Goal: Information Seeking & Learning: Learn about a topic

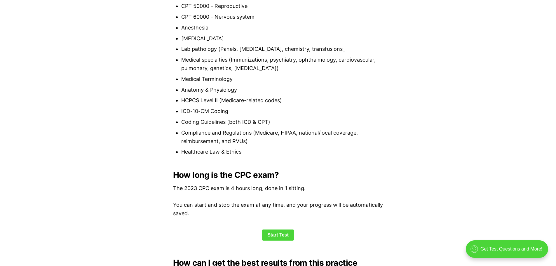
scroll to position [642, 0]
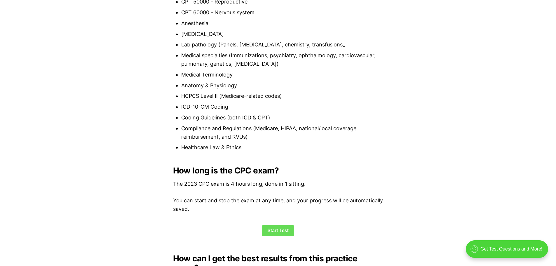
click at [274, 226] on link "Start Test" at bounding box center [278, 230] width 32 height 11
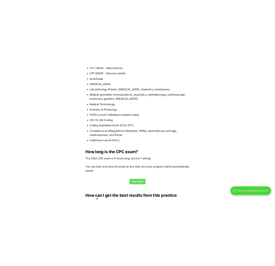
scroll to position [1338, 0]
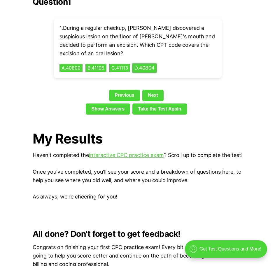
click at [154, 63] on button "D . 40804" at bounding box center [145, 67] width 24 height 9
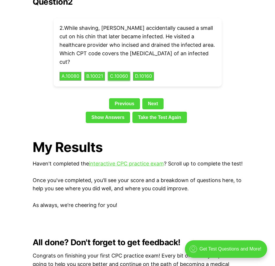
click at [135, 58] on div "2 . While shaving, Robert accidentally caused a small cut on his chin that late…" at bounding box center [138, 52] width 168 height 68
click at [126, 72] on button "C . 10060" at bounding box center [118, 76] width 23 height 9
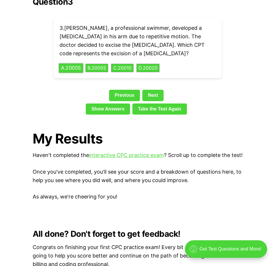
click at [75, 63] on button "A . 20005" at bounding box center [71, 67] width 24 height 9
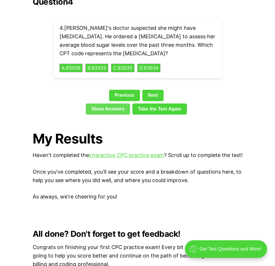
click at [119, 103] on link "Show Answers" at bounding box center [108, 108] width 44 height 11
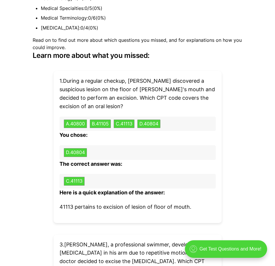
scroll to position [1727, 0]
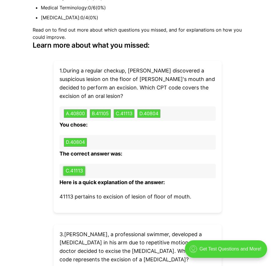
click at [77, 170] on button "C . 41113" at bounding box center [74, 170] width 22 height 9
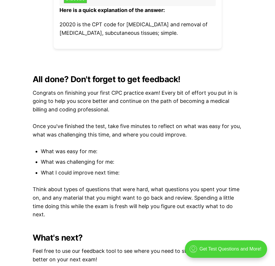
scroll to position [2049, 0]
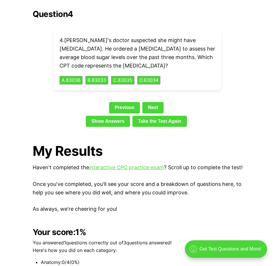
scroll to position [642, 0]
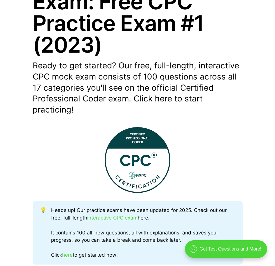
scroll to position [164, 0]
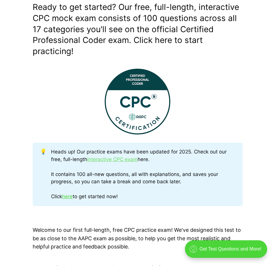
click at [114, 160] on link "interactive CPC exam" at bounding box center [112, 159] width 51 height 6
click at [125, 159] on link "interactive CPC exam" at bounding box center [112, 159] width 51 height 6
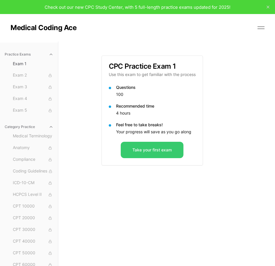
click at [145, 153] on button "Take your first exam" at bounding box center [152, 150] width 63 height 16
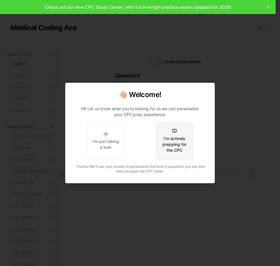
click at [190, 134] on button "I'm actively prepping for the CPC" at bounding box center [174, 140] width 37 height 37
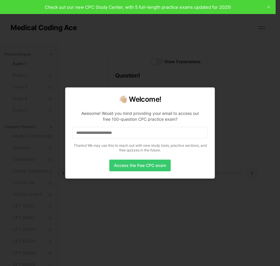
click at [134, 163] on button "Access the free CPC exam" at bounding box center [139, 165] width 61 height 12
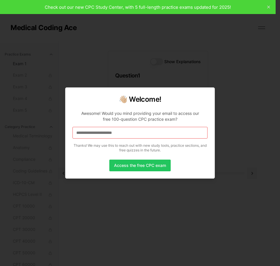
click at [210, 84] on div at bounding box center [140, 133] width 280 height 266
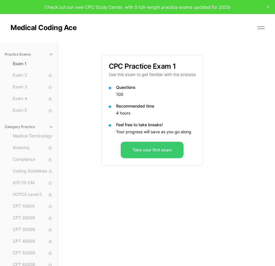
click at [140, 145] on button "Take your first exam" at bounding box center [152, 150] width 63 height 16
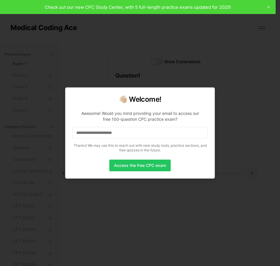
click at [130, 138] on p "Awesome! Would you mind providing your email to access our free 100-question CP…" at bounding box center [139, 130] width 135 height 49
click at [132, 136] on input at bounding box center [139, 133] width 135 height 12
click at [133, 136] on input "*" at bounding box center [139, 133] width 135 height 12
click at [133, 136] on input "**" at bounding box center [139, 133] width 135 height 12
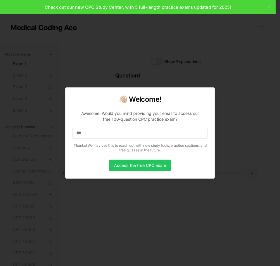
click at [135, 136] on input "***" at bounding box center [139, 133] width 135 height 12
click at [135, 136] on input "****" at bounding box center [139, 133] width 135 height 12
